Goal: Task Accomplishment & Management: Manage account settings

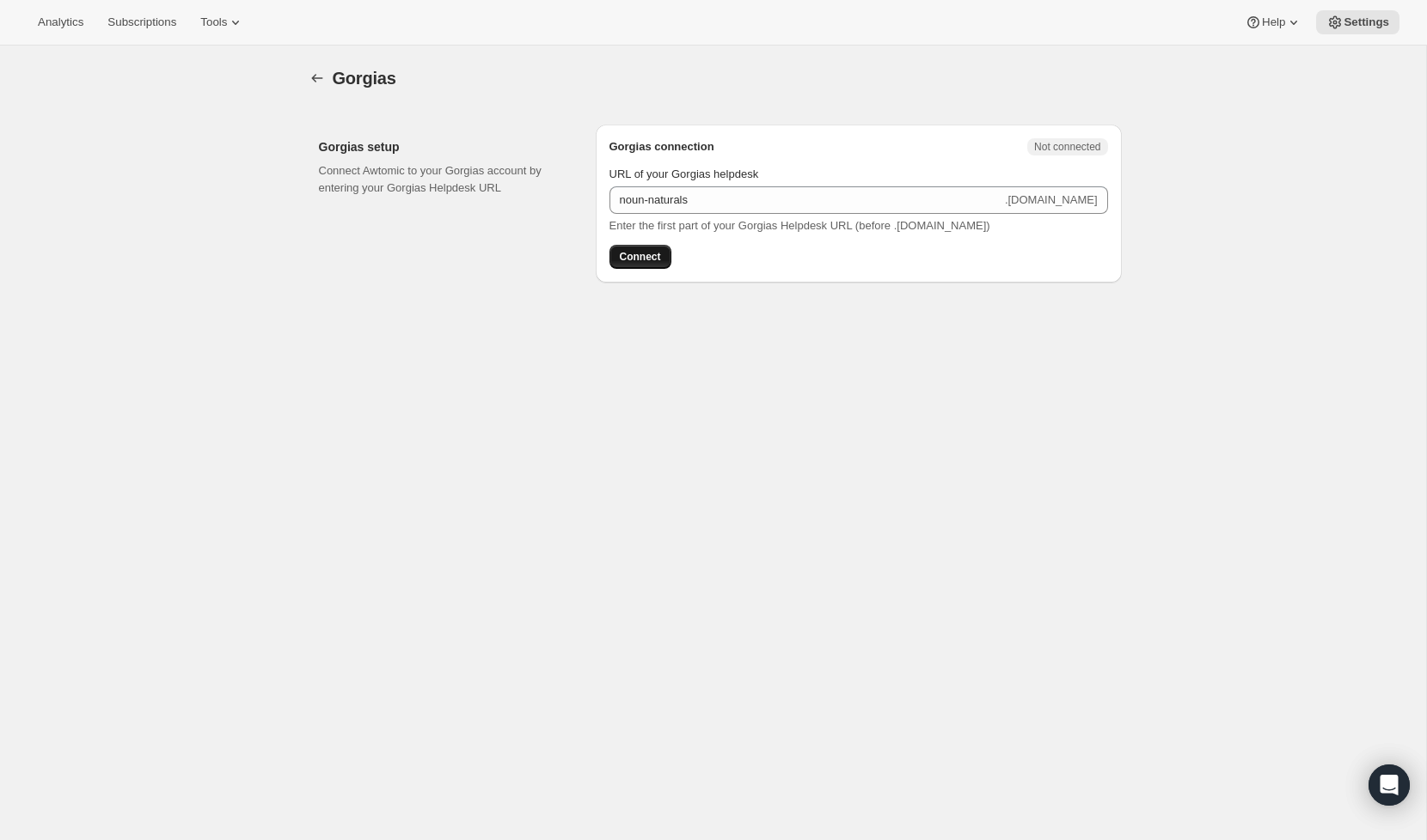
click at [642, 252] on span "Connect" at bounding box center [640, 256] width 41 height 14
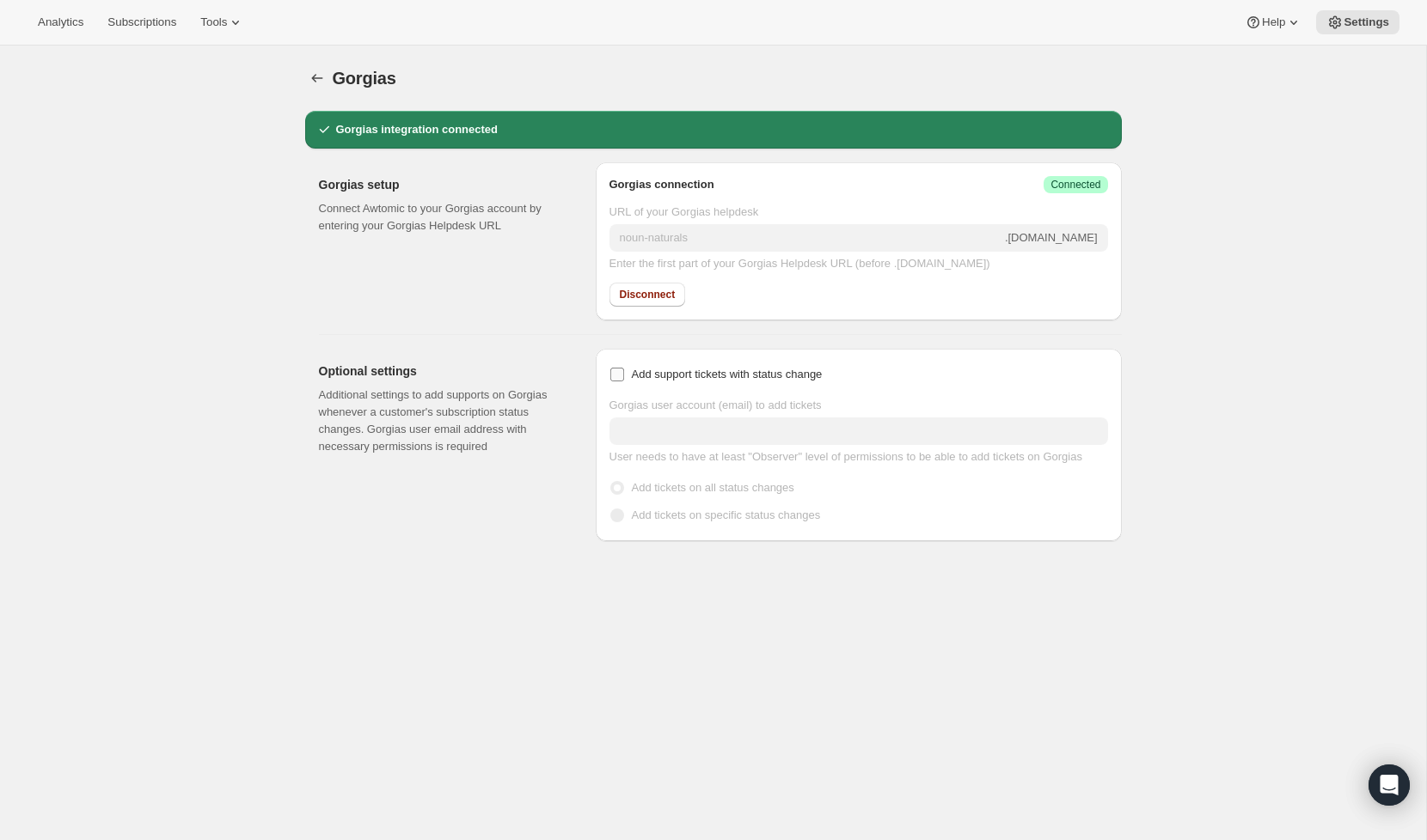
click at [610, 374] on input "Add support tickets with status change" at bounding box center [617, 374] width 14 height 14
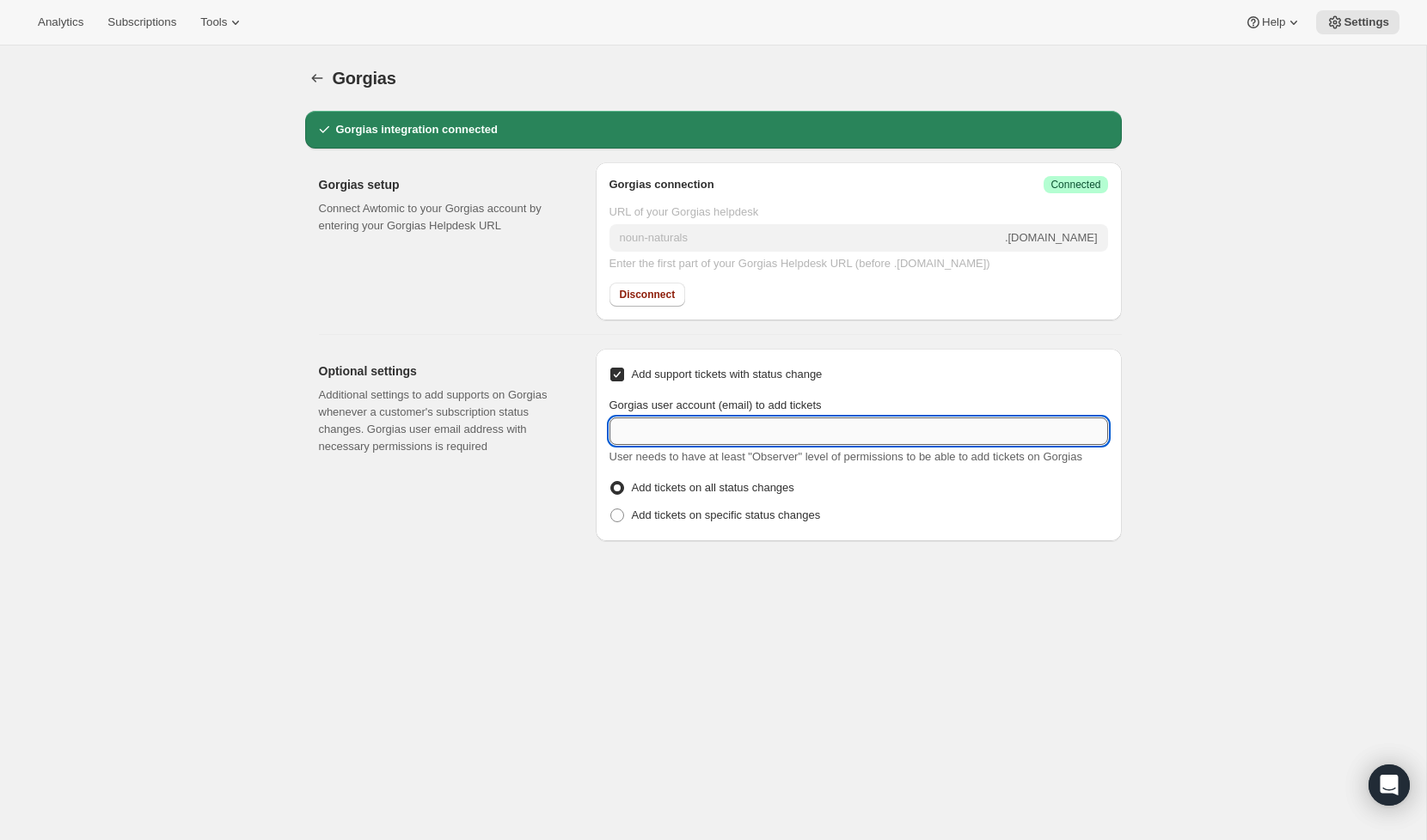
click at [702, 436] on input "Gorgias user account (email) to add tickets" at bounding box center [858, 430] width 499 height 27
click at [623, 373] on input "Add support tickets with status change" at bounding box center [617, 374] width 14 height 14
checkbox input "false"
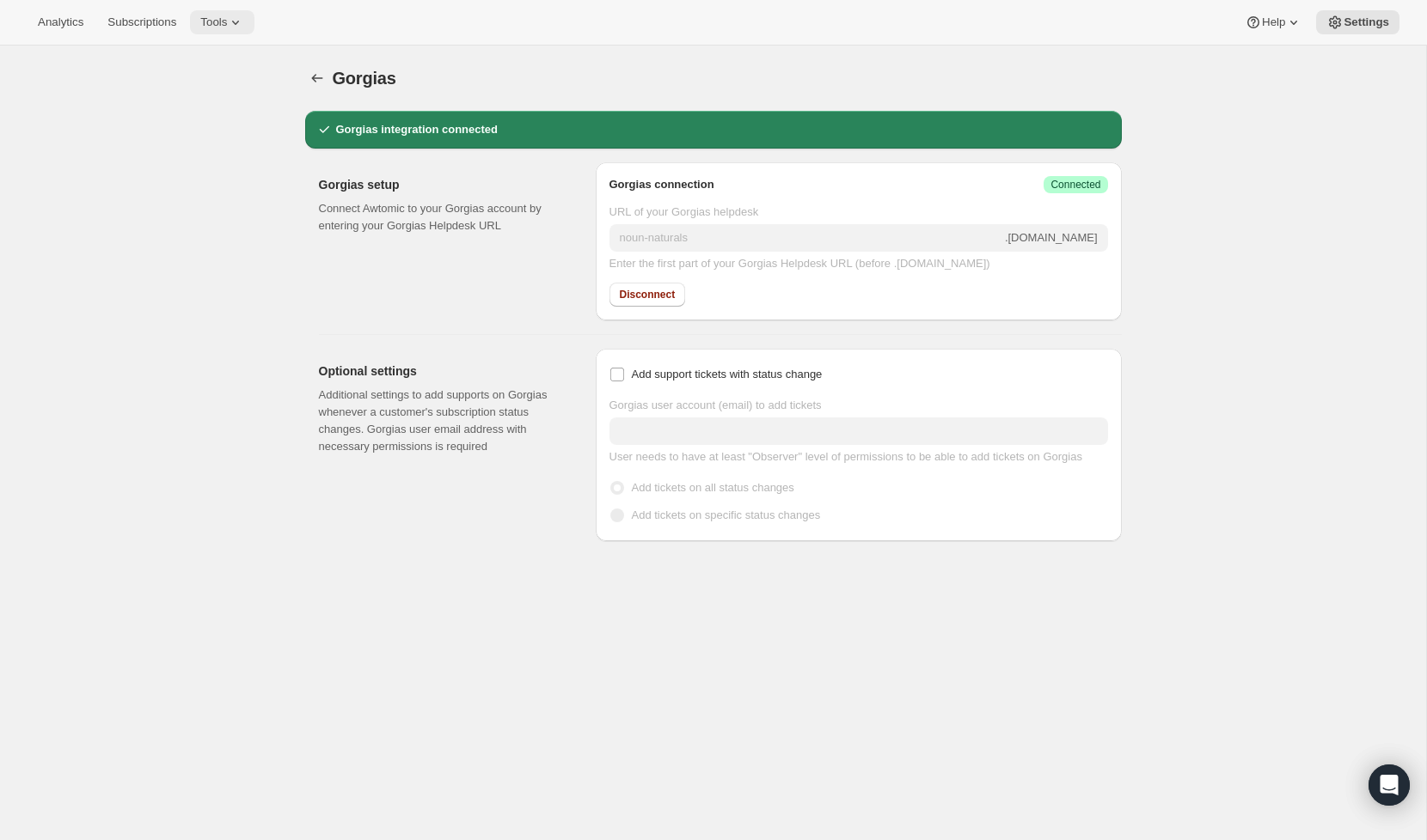
click at [239, 16] on icon at bounding box center [235, 22] width 17 height 17
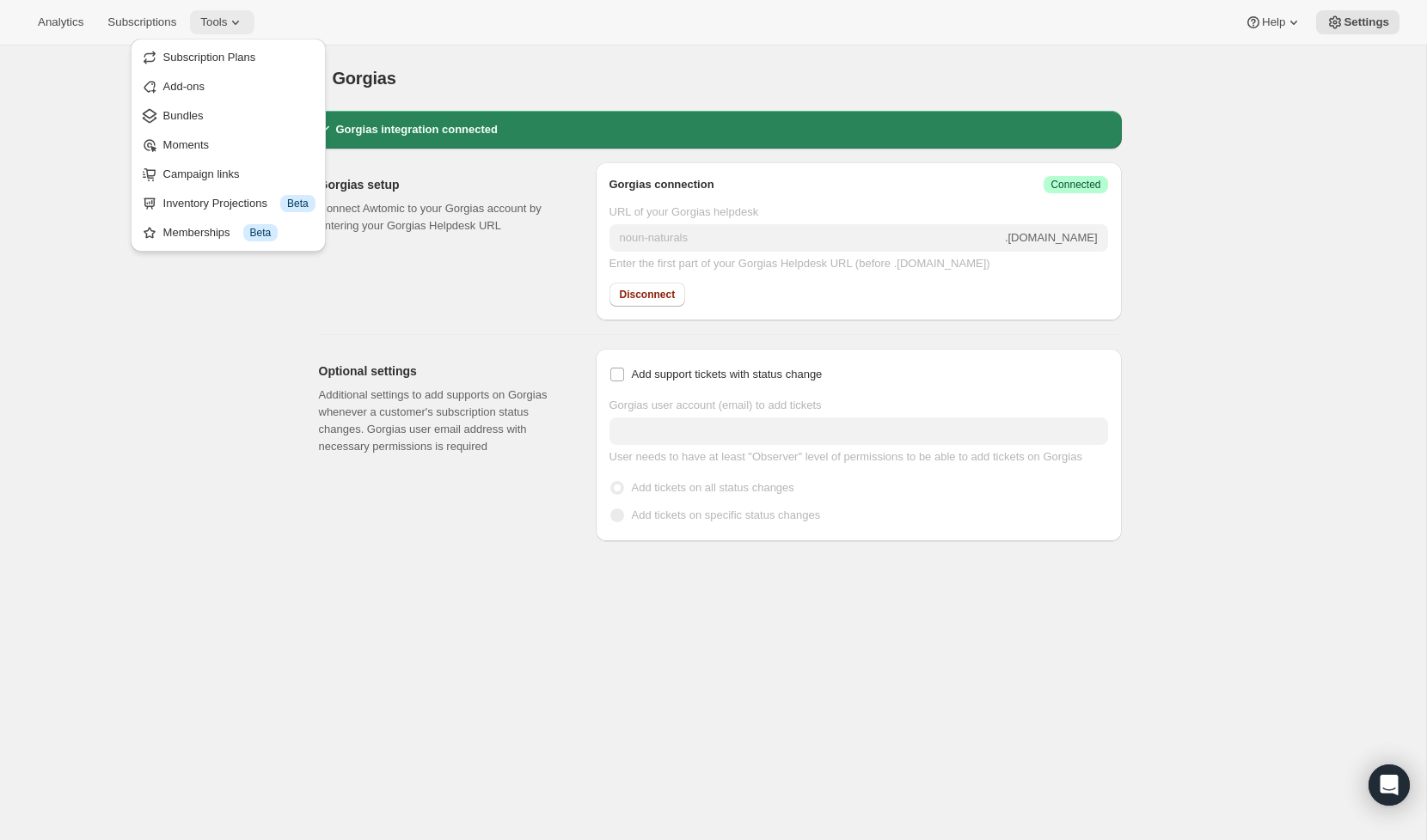
click at [239, 18] on icon at bounding box center [235, 22] width 17 height 17
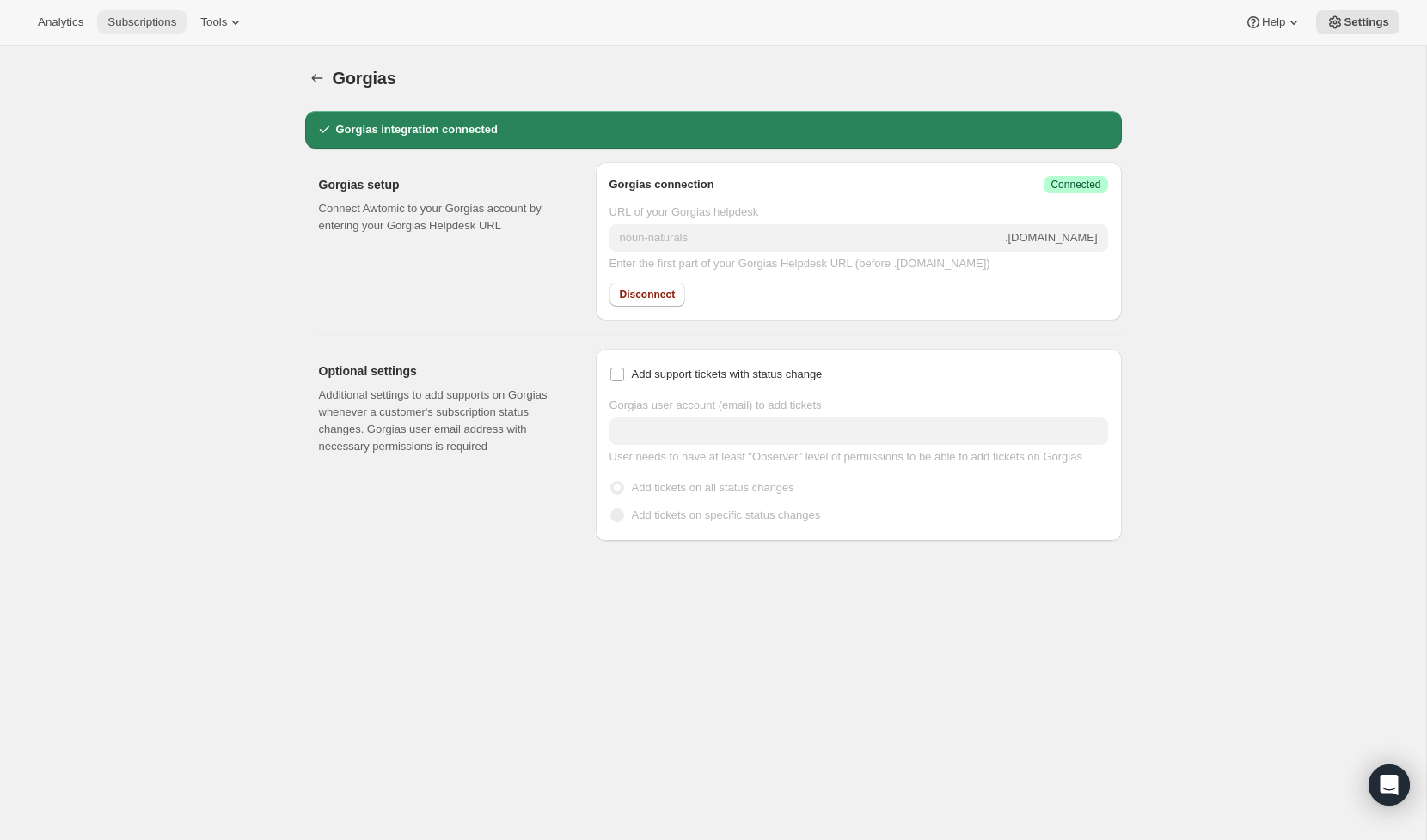
click at [172, 13] on button "Subscriptions" at bounding box center [142, 22] width 90 height 24
click at [319, 80] on icon "button" at bounding box center [317, 78] width 17 height 17
click at [1364, 20] on span "Settings" at bounding box center [1366, 22] width 46 height 14
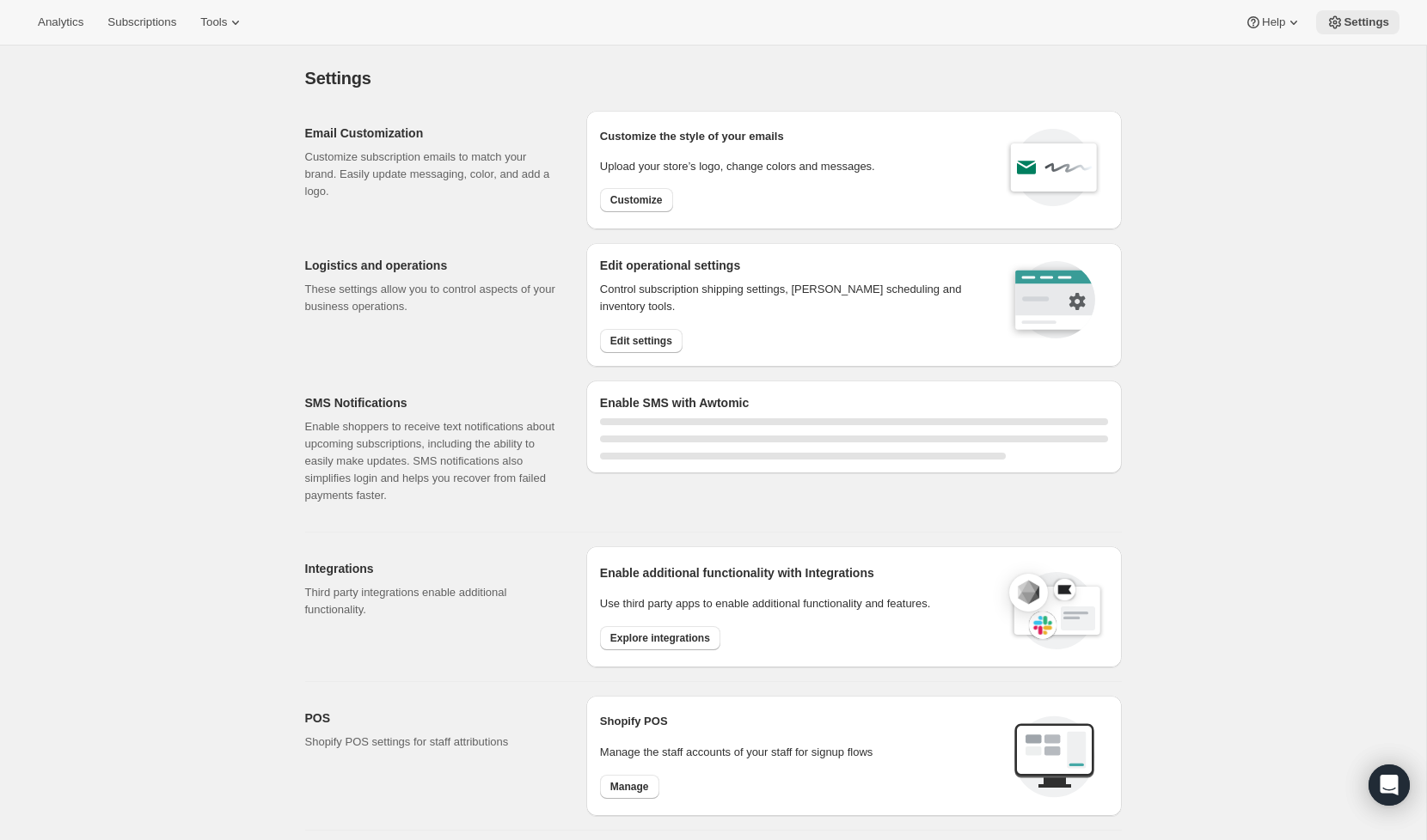
select select "22:00"
select select "09:00"
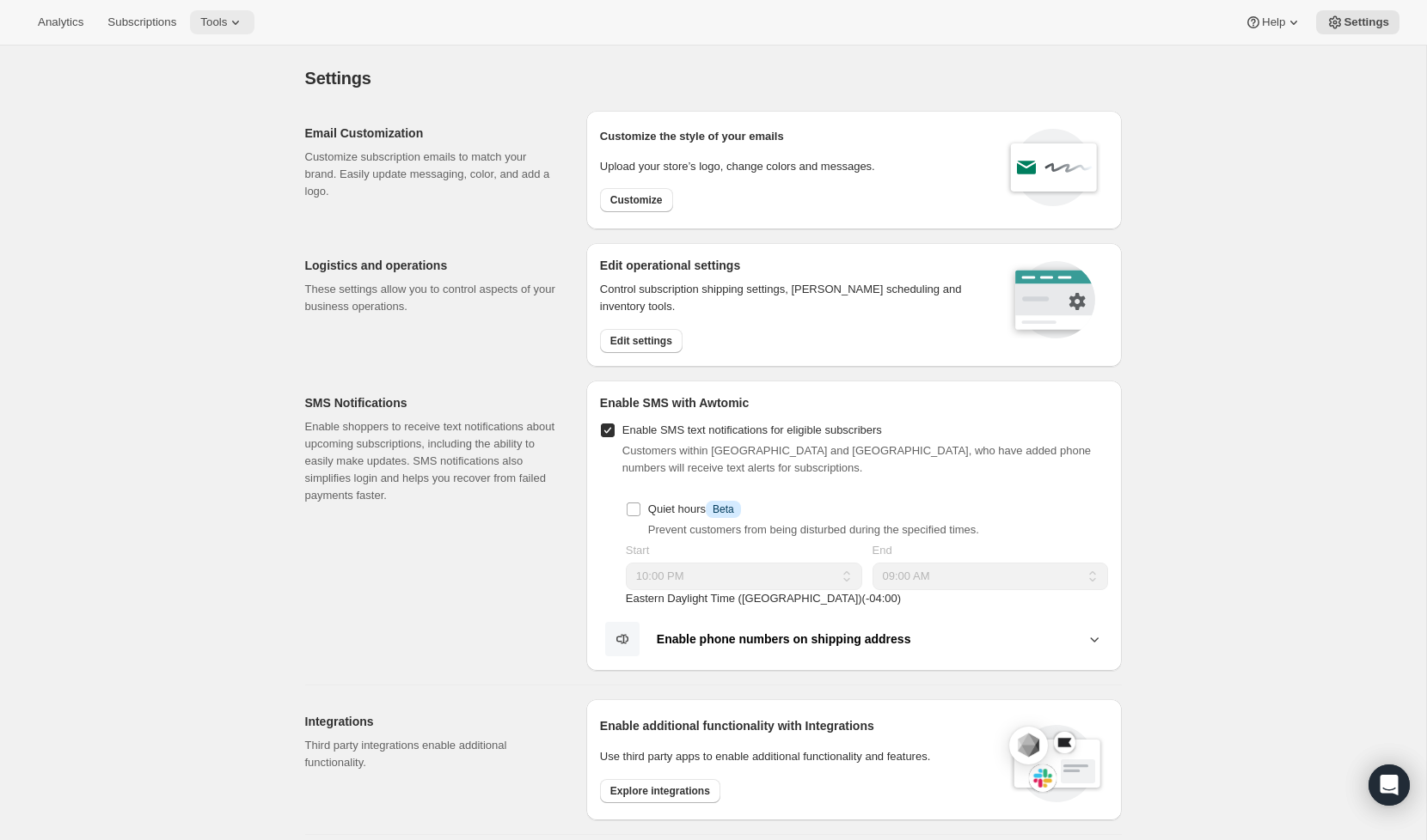
click at [244, 22] on icon at bounding box center [235, 22] width 17 height 17
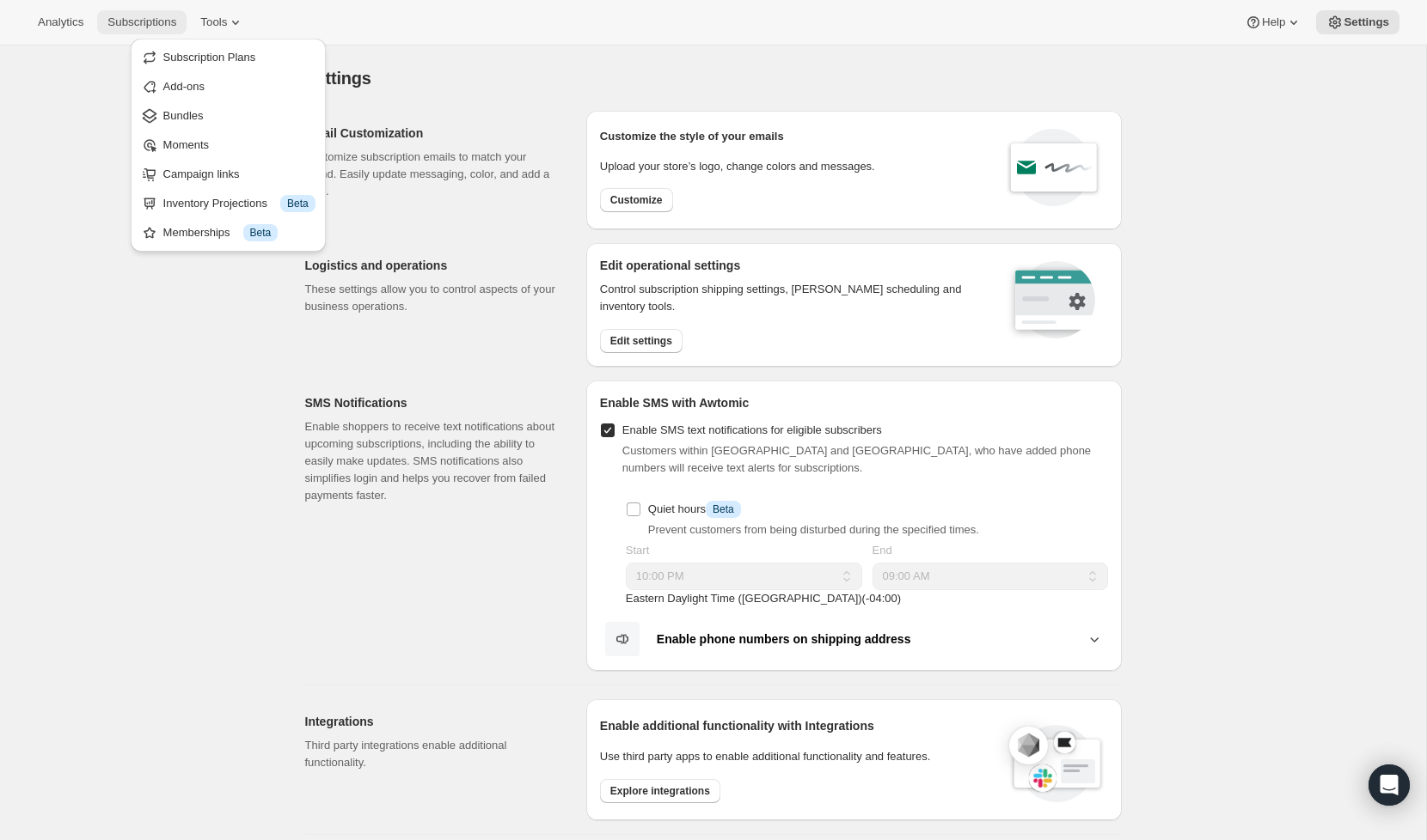
click at [176, 30] on button "Subscriptions" at bounding box center [142, 22] width 90 height 24
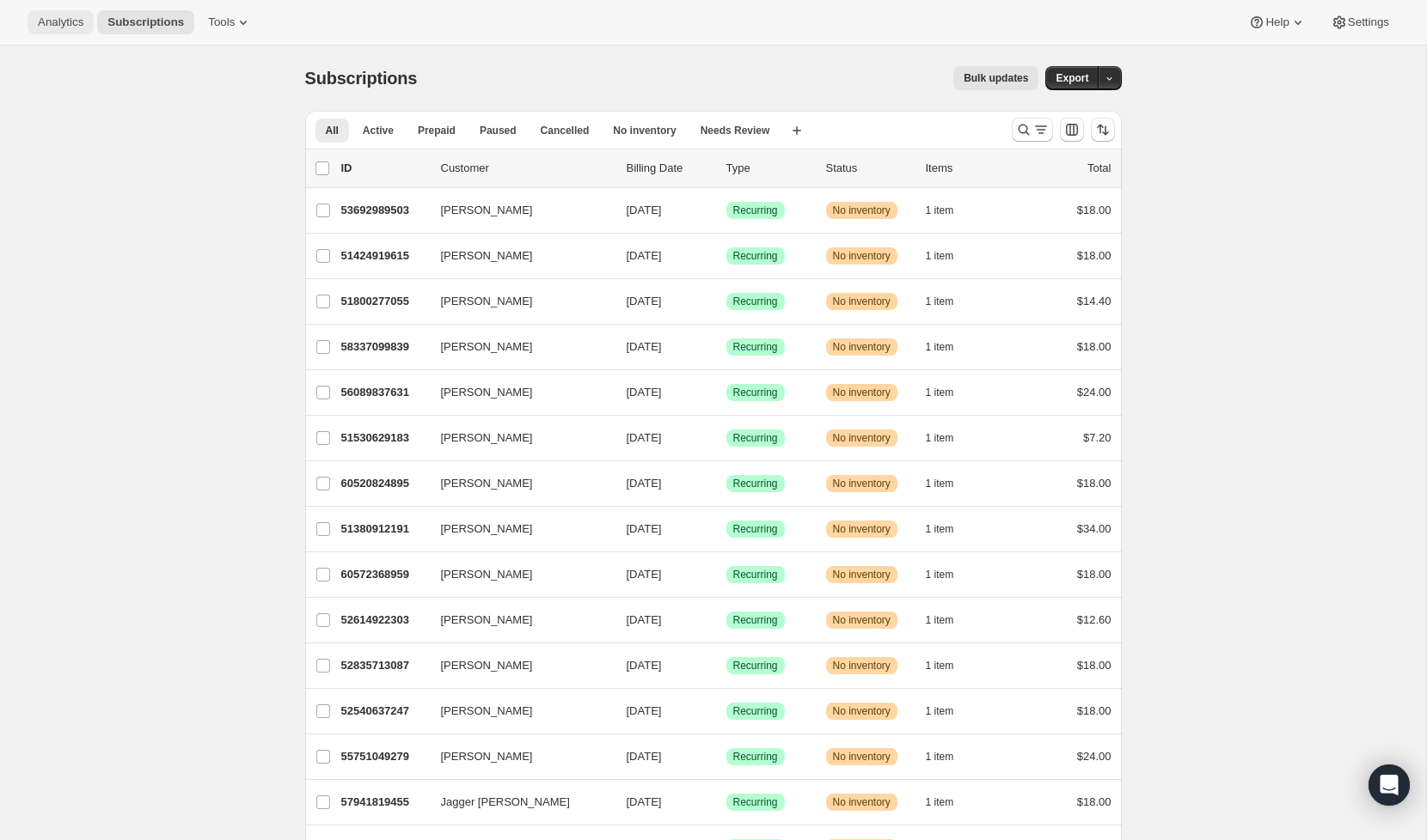
click at [44, 15] on button "Analytics" at bounding box center [60, 22] width 66 height 24
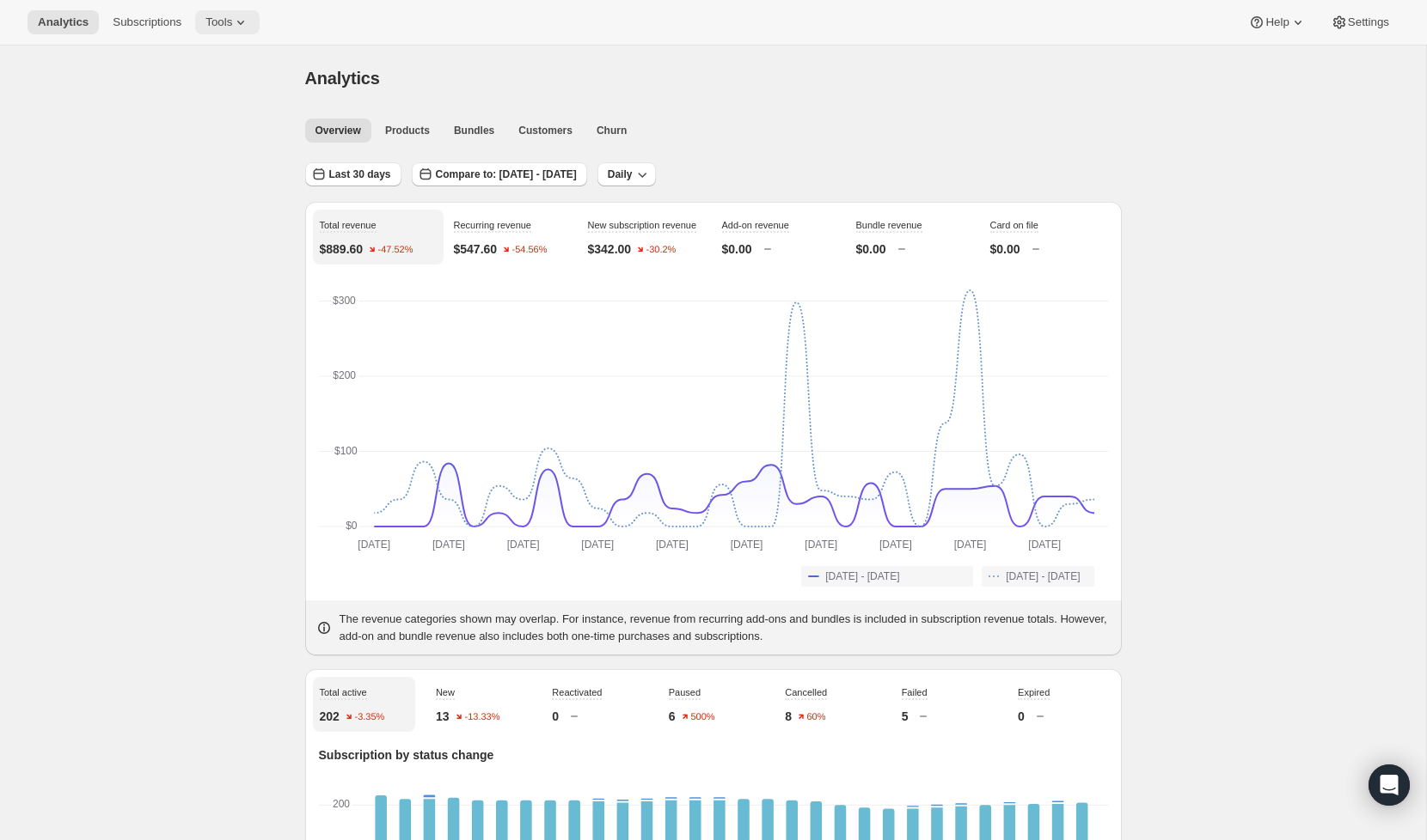
click at [234, 14] on button "Tools" at bounding box center [227, 22] width 65 height 24
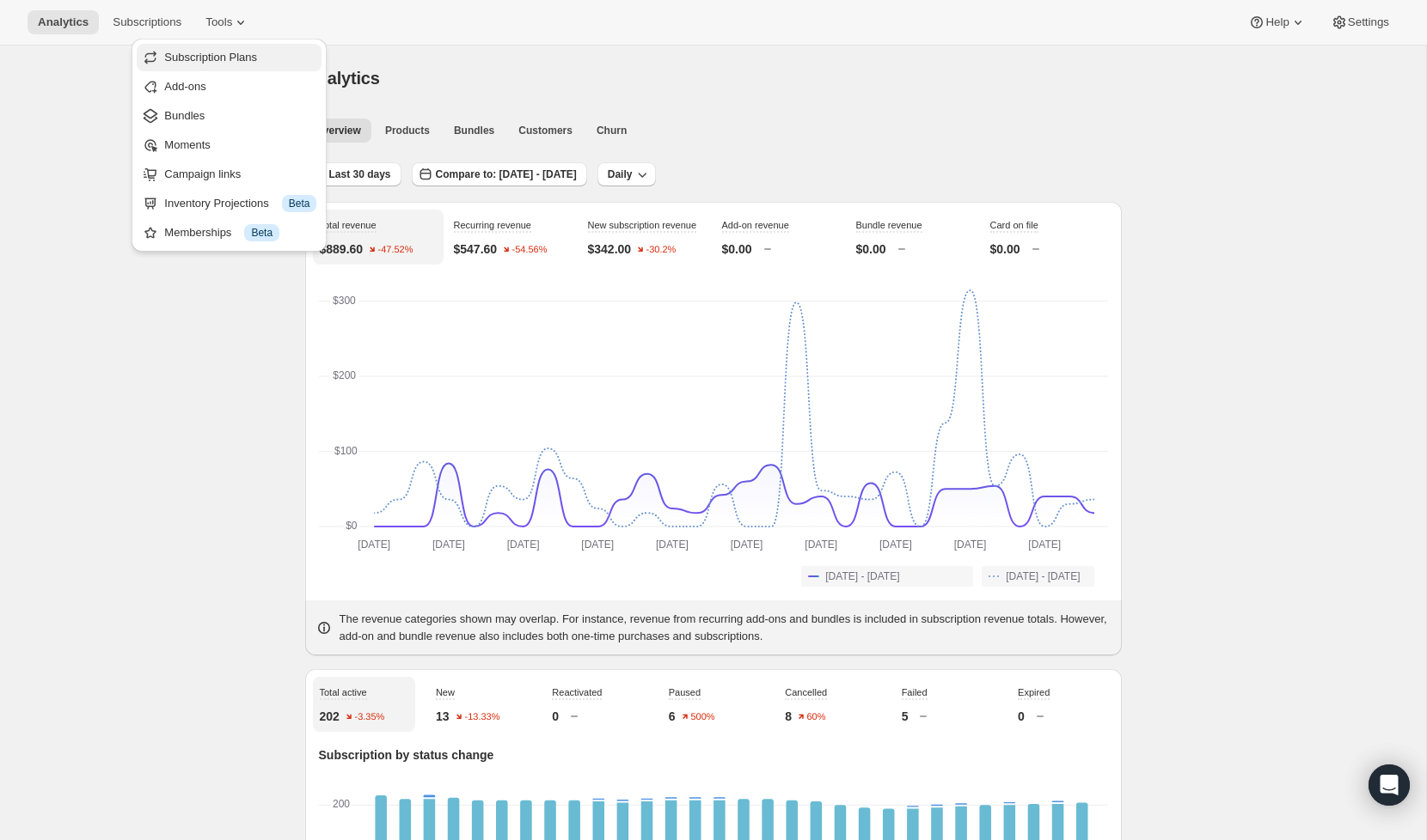
click at [221, 62] on span "Subscription Plans" at bounding box center [210, 57] width 93 height 13
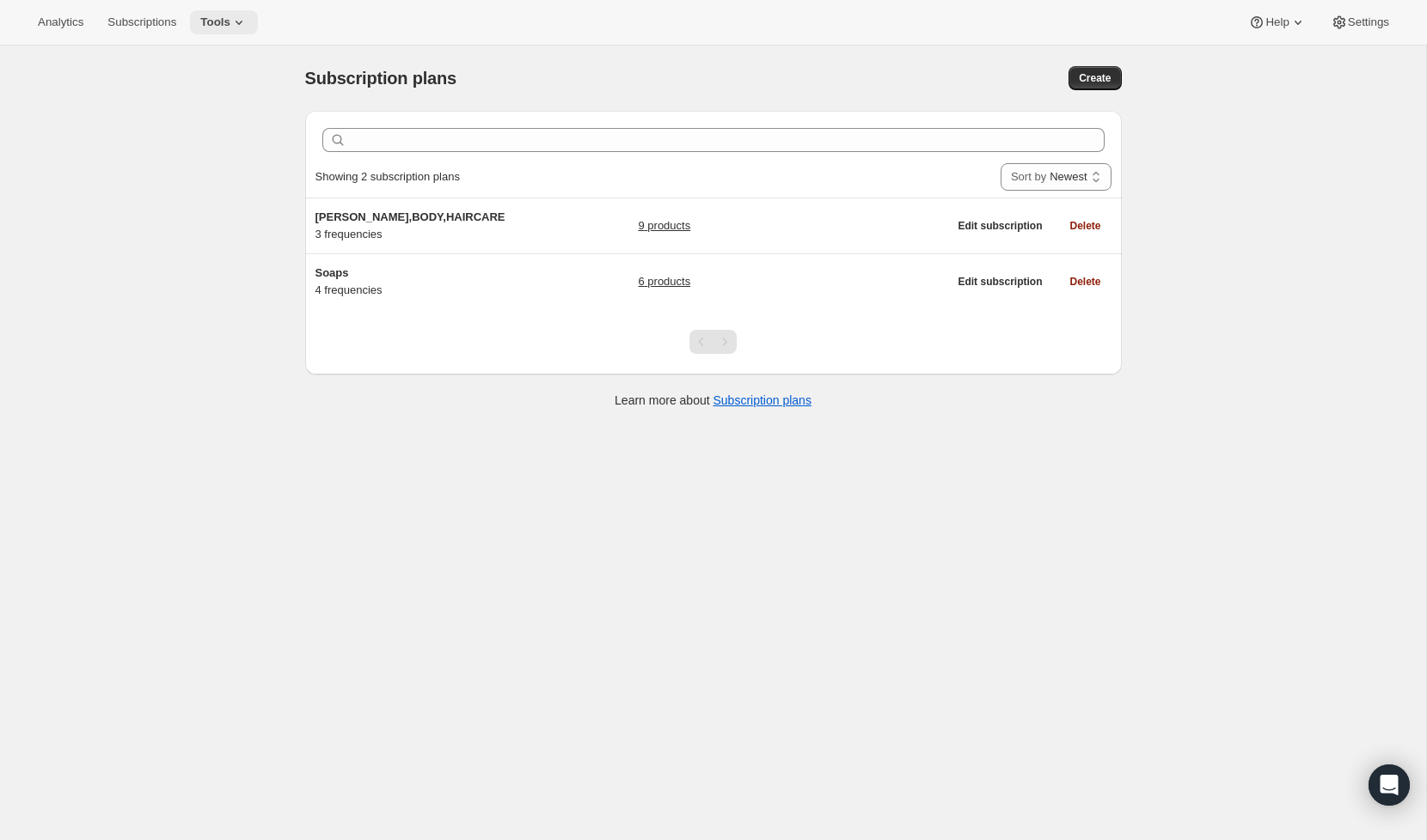
click at [226, 22] on span "Tools" at bounding box center [215, 22] width 30 height 14
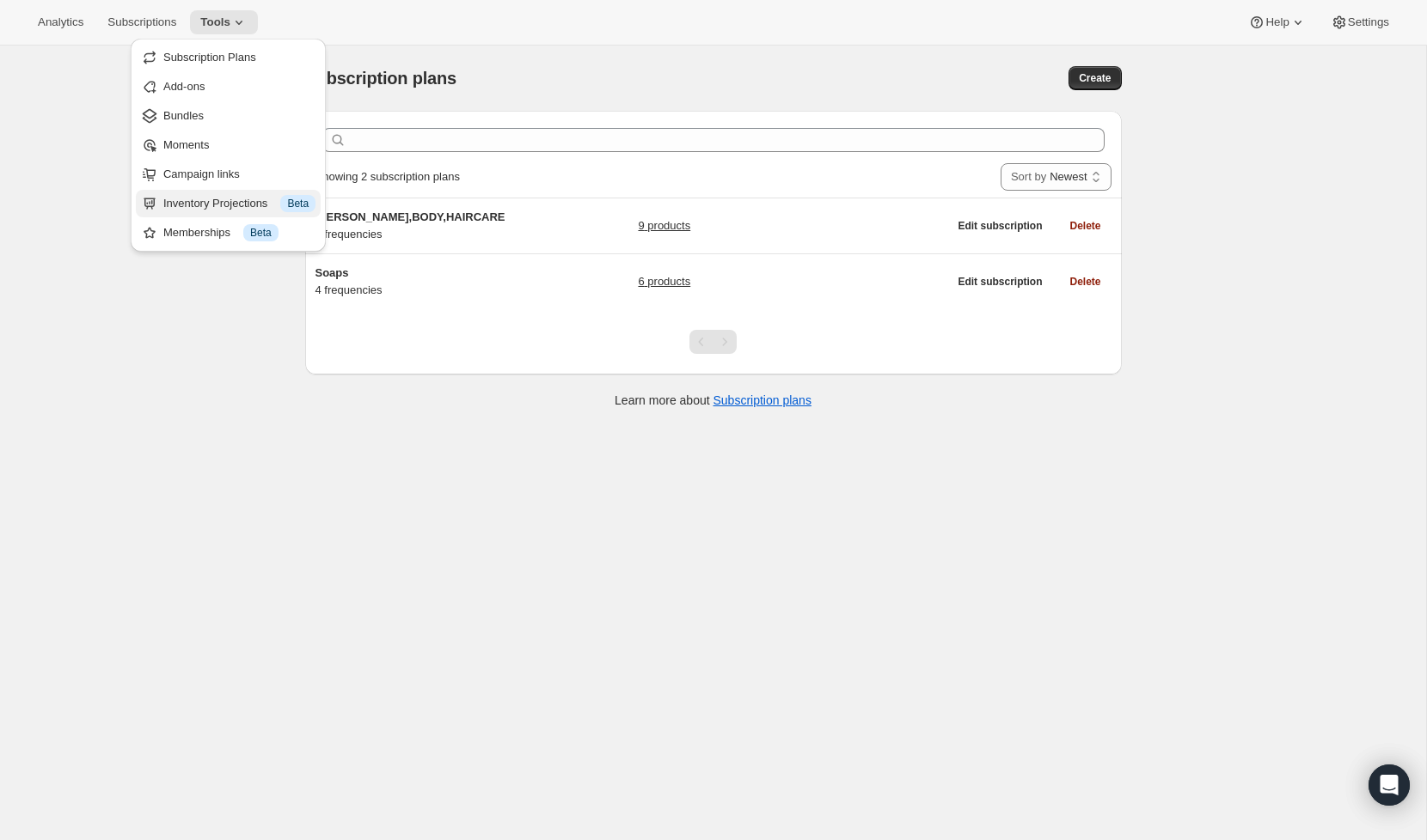
click at [208, 214] on button "Inventory Projections Info Beta" at bounding box center [227, 203] width 184 height 27
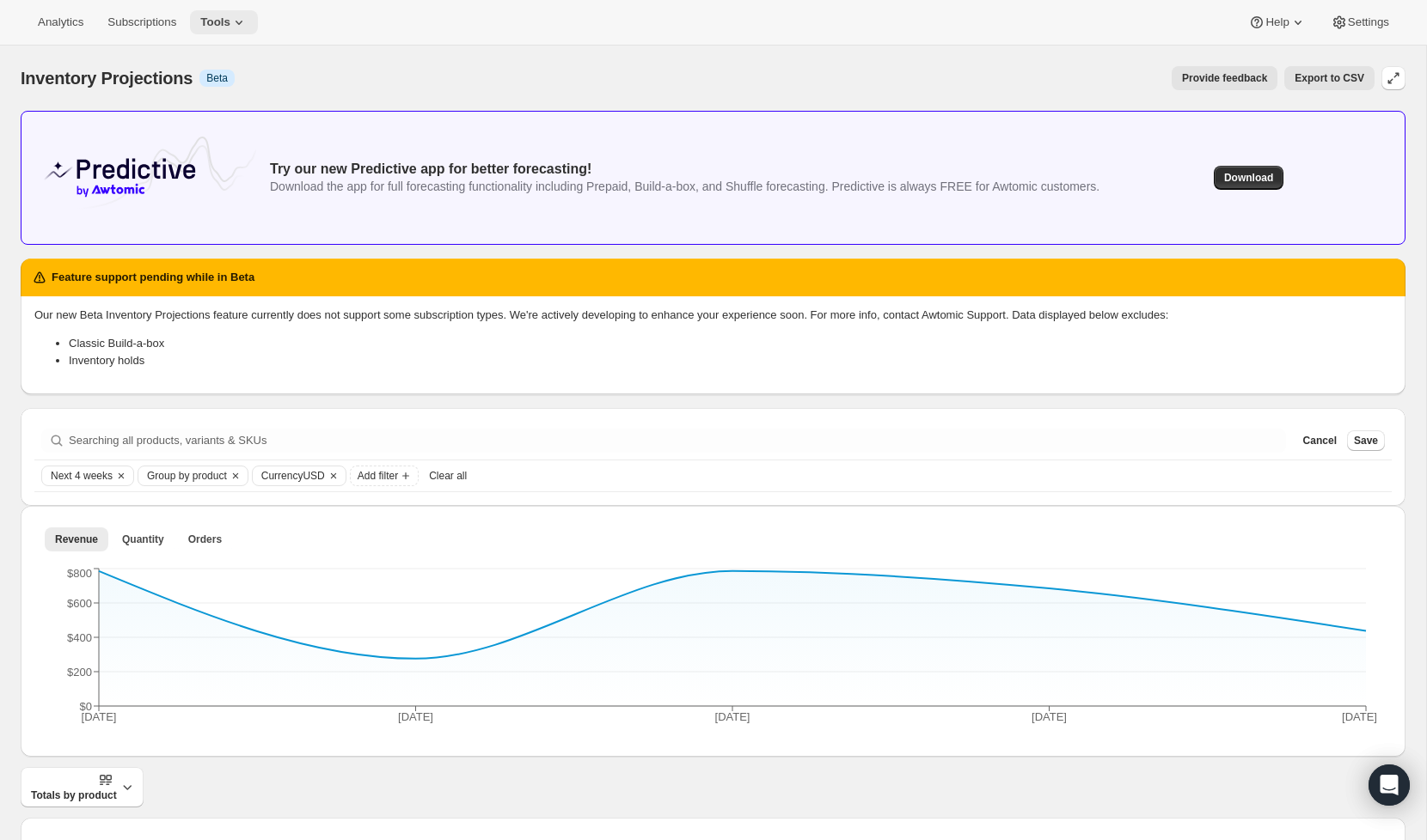
click at [230, 18] on span "Tools" at bounding box center [215, 22] width 30 height 14
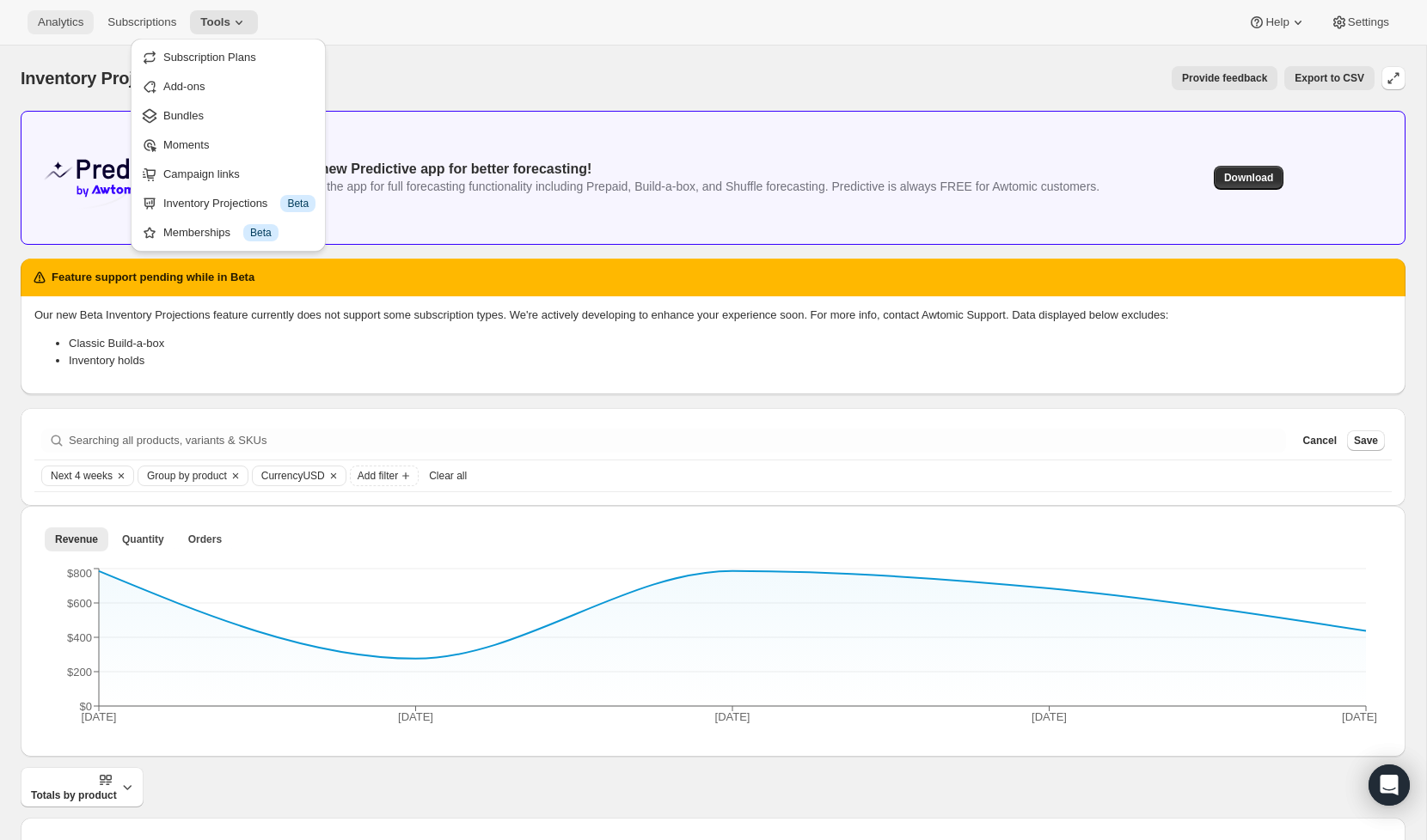
click at [53, 14] on button "Analytics" at bounding box center [60, 22] width 66 height 24
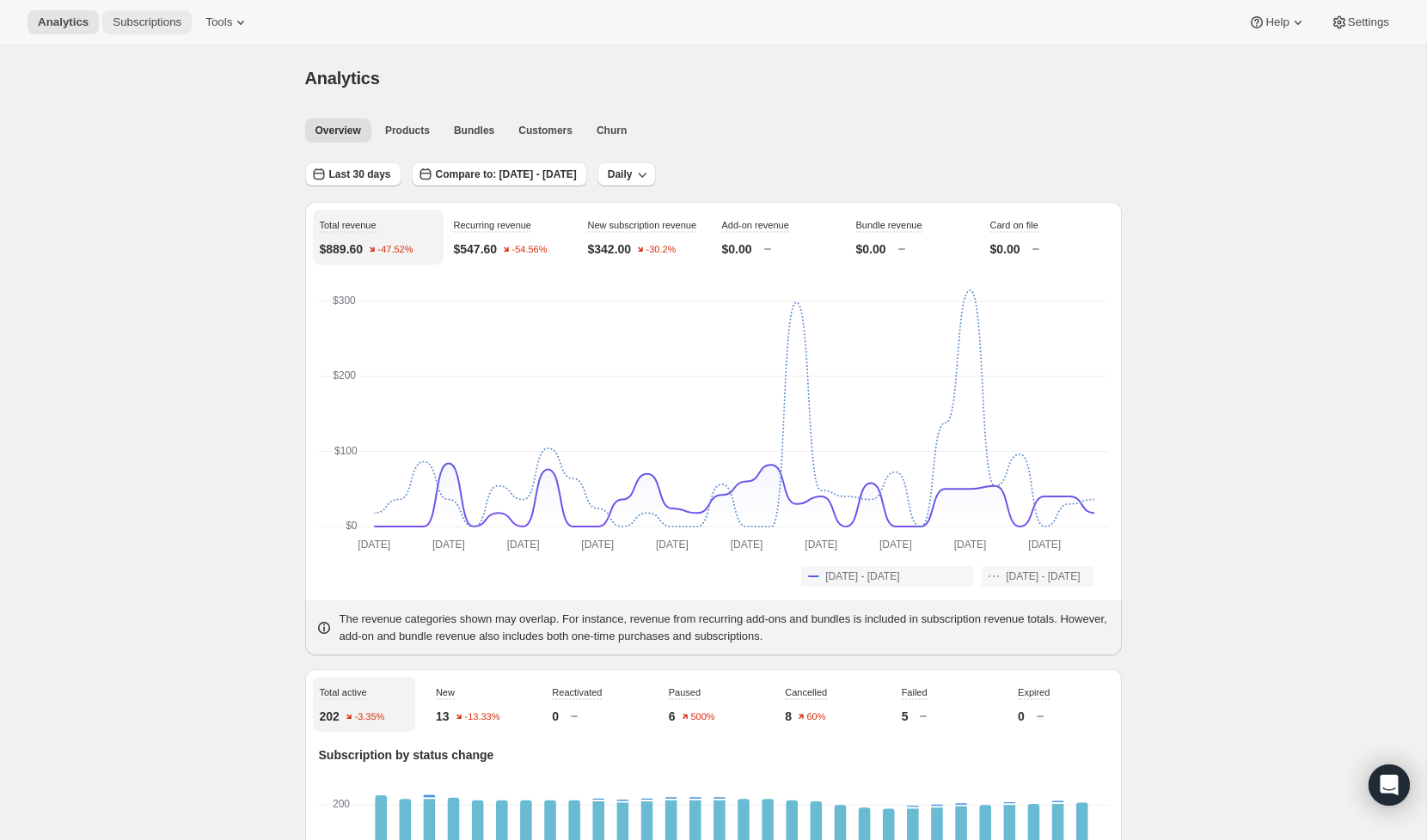
click at [153, 32] on button "Subscriptions" at bounding box center [147, 22] width 90 height 24
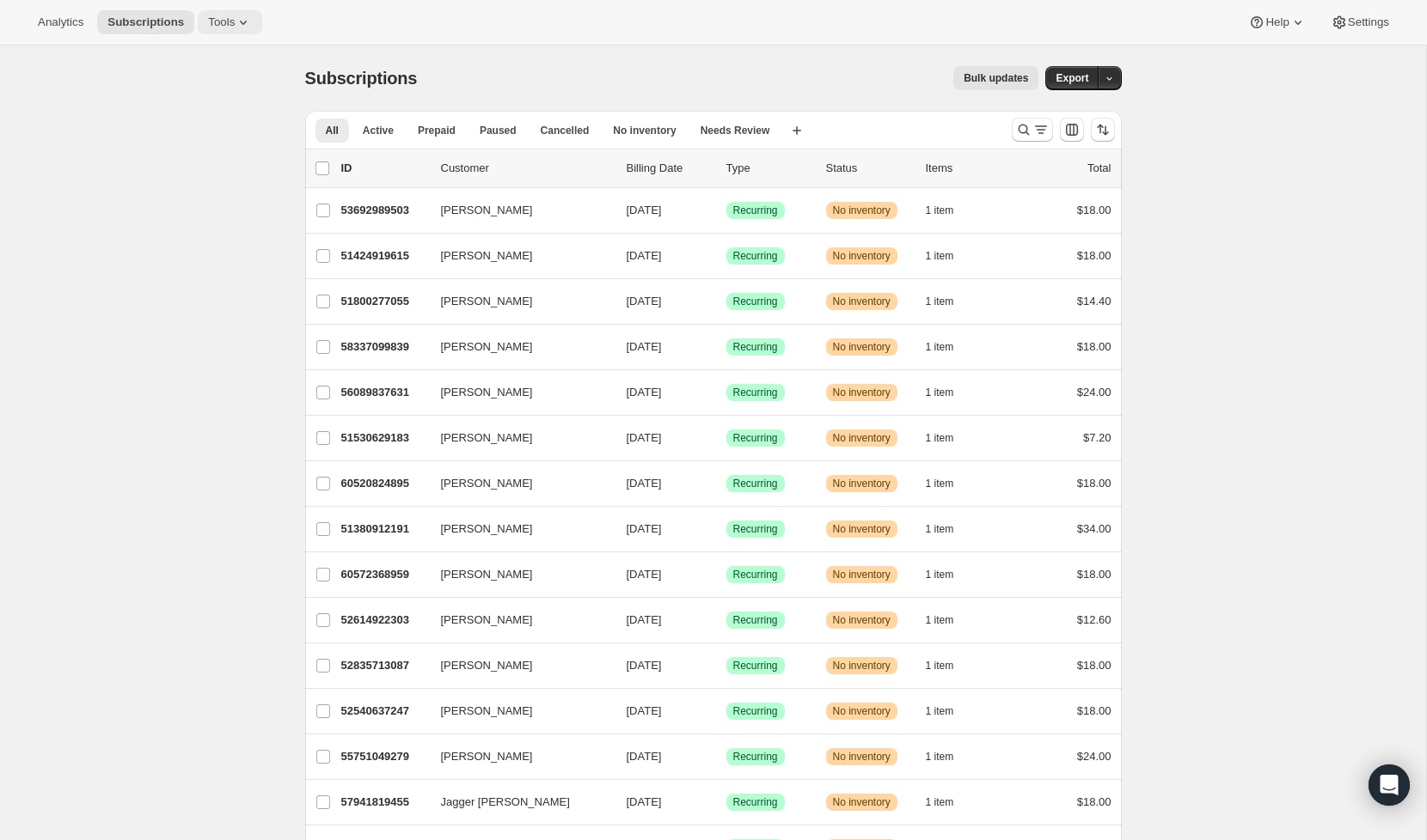
click at [224, 20] on span "Tools" at bounding box center [221, 22] width 26 height 14
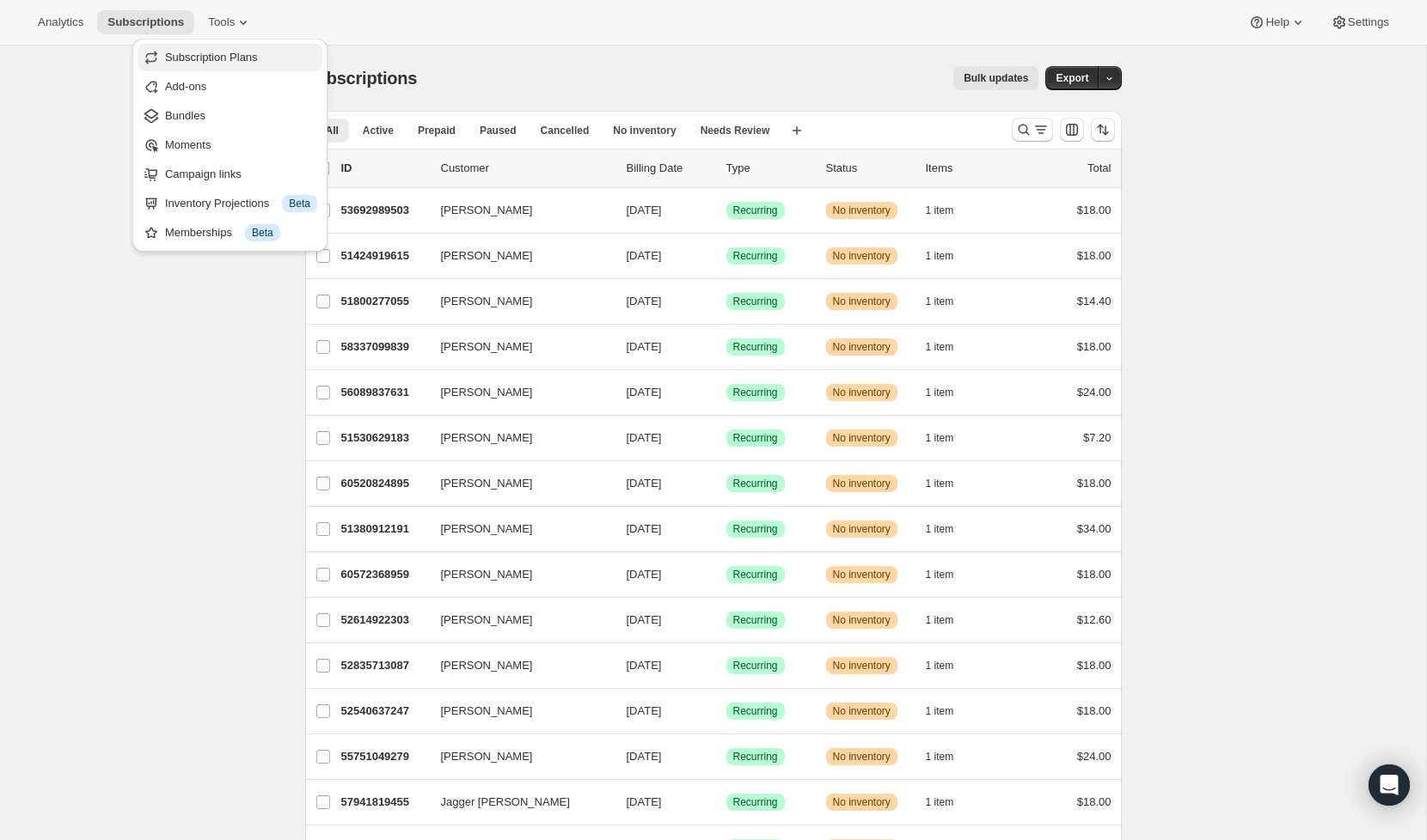
click at [228, 67] on button "Subscription Plans" at bounding box center [229, 57] width 184 height 27
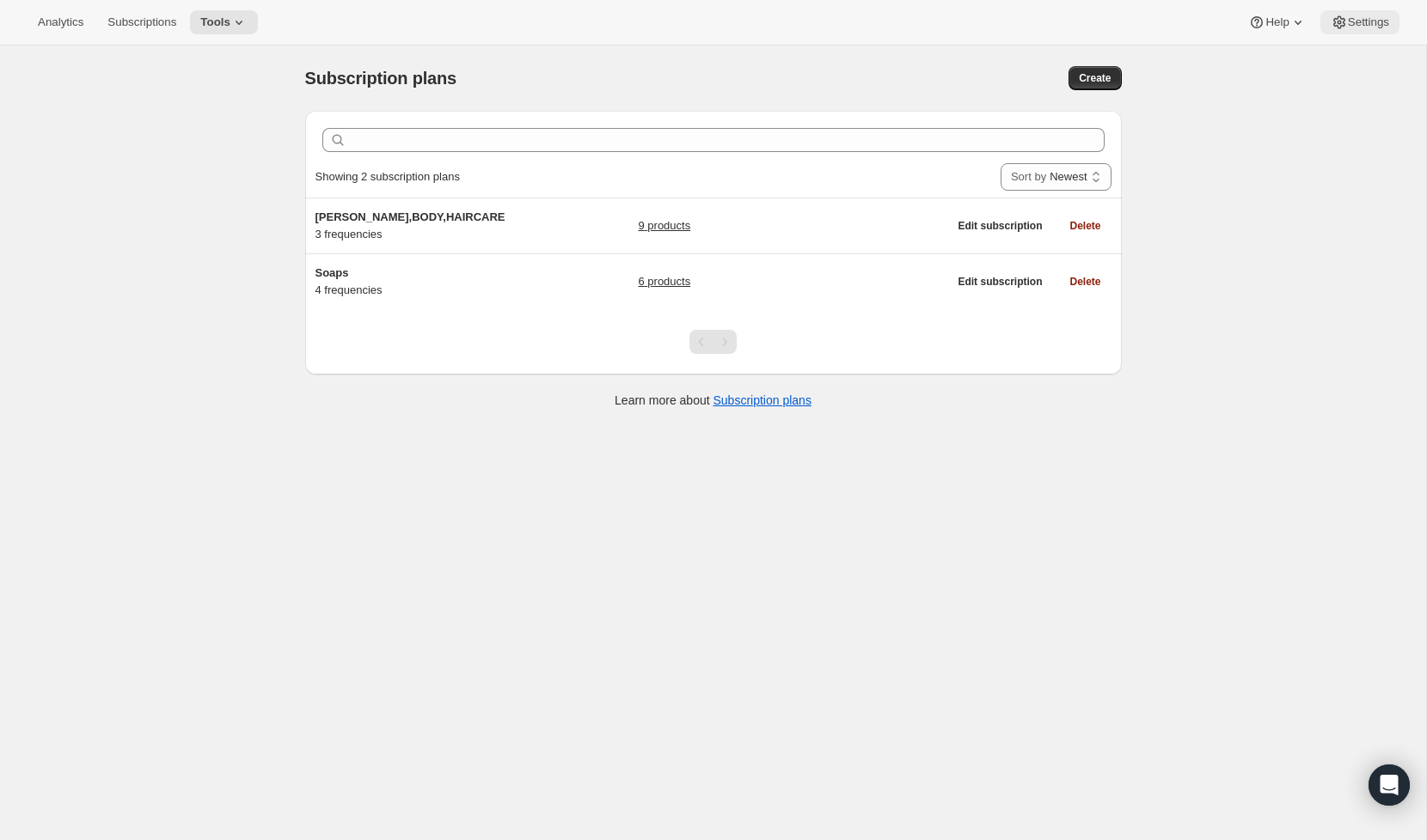
click at [1361, 34] on button "Settings" at bounding box center [1360, 22] width 80 height 24
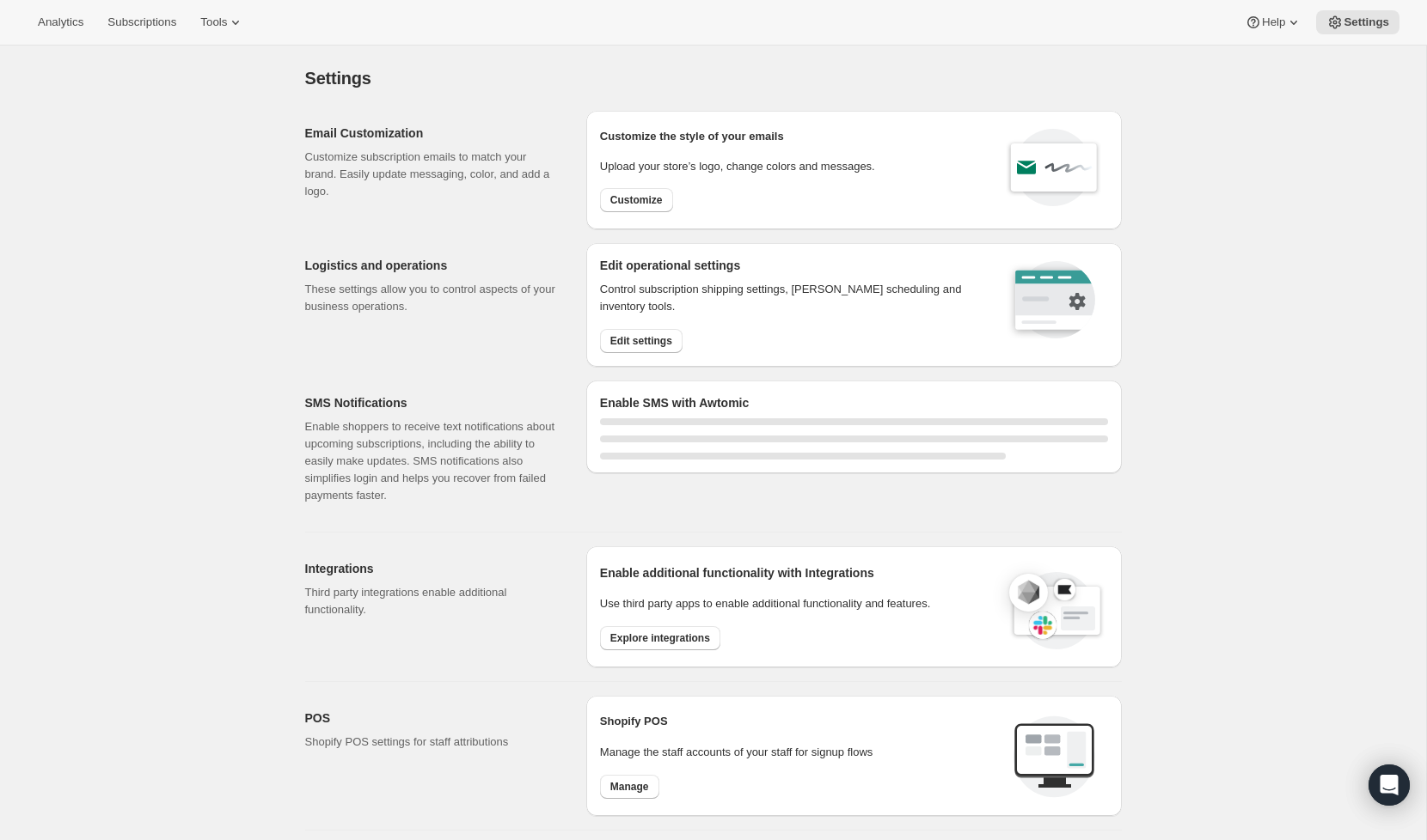
select select "22:00"
select select "09:00"
